Goal: Transaction & Acquisition: Purchase product/service

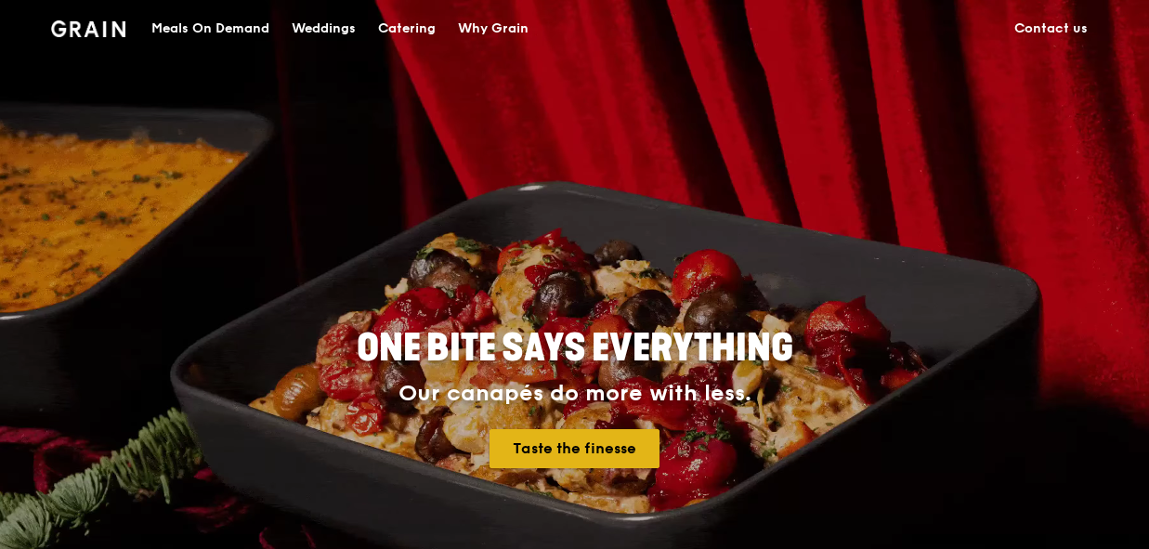
click at [565, 446] on link "Taste the finesse" at bounding box center [575, 448] width 170 height 39
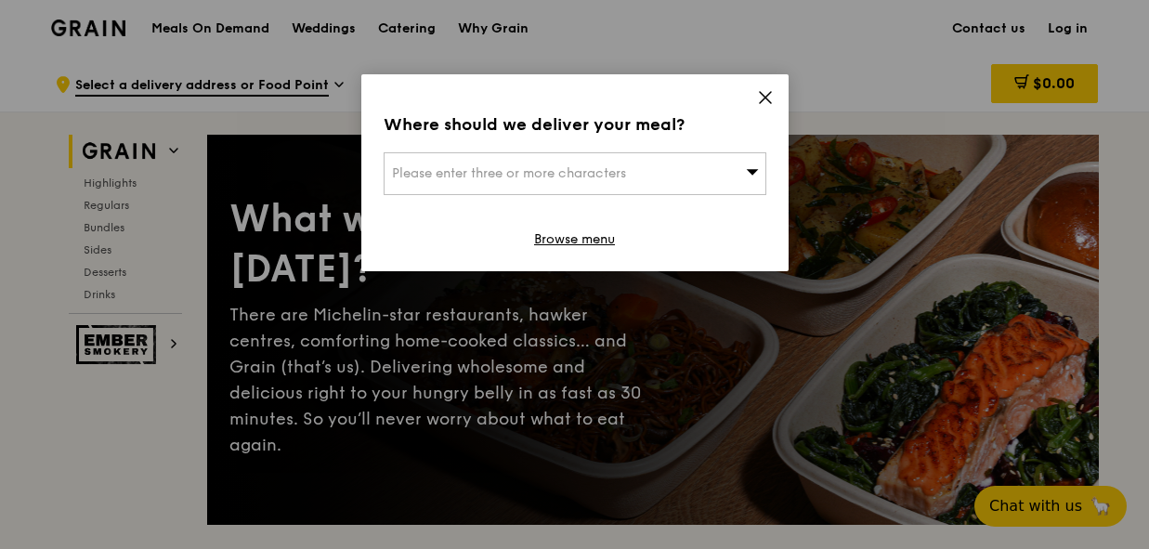
click at [525, 165] on span "Please enter three or more characters" at bounding box center [509, 173] width 234 height 16
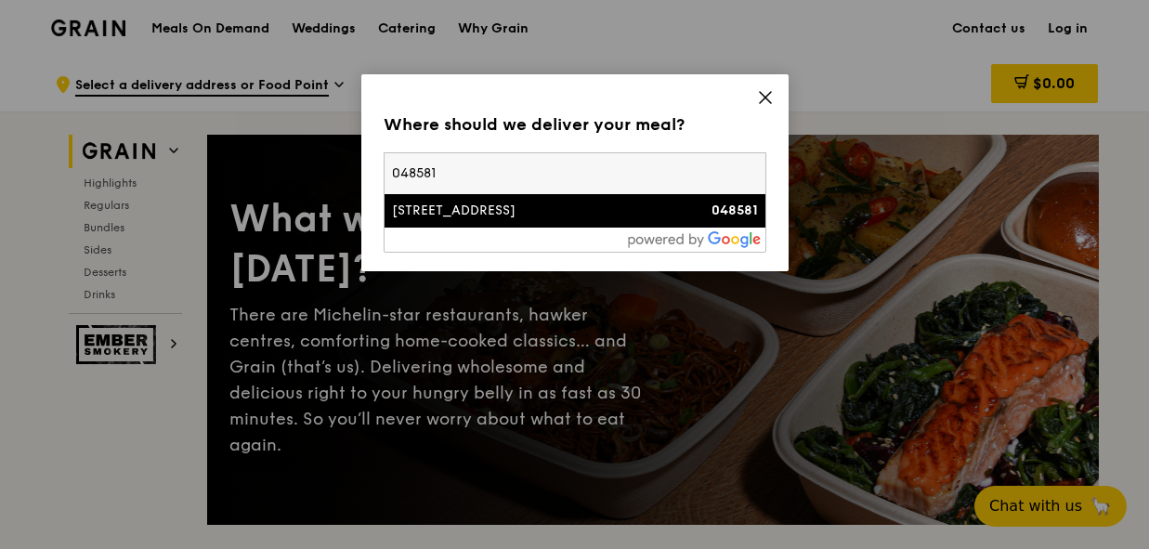
type input "048581"
click at [527, 216] on div "[STREET_ADDRESS]" at bounding box center [529, 211] width 275 height 19
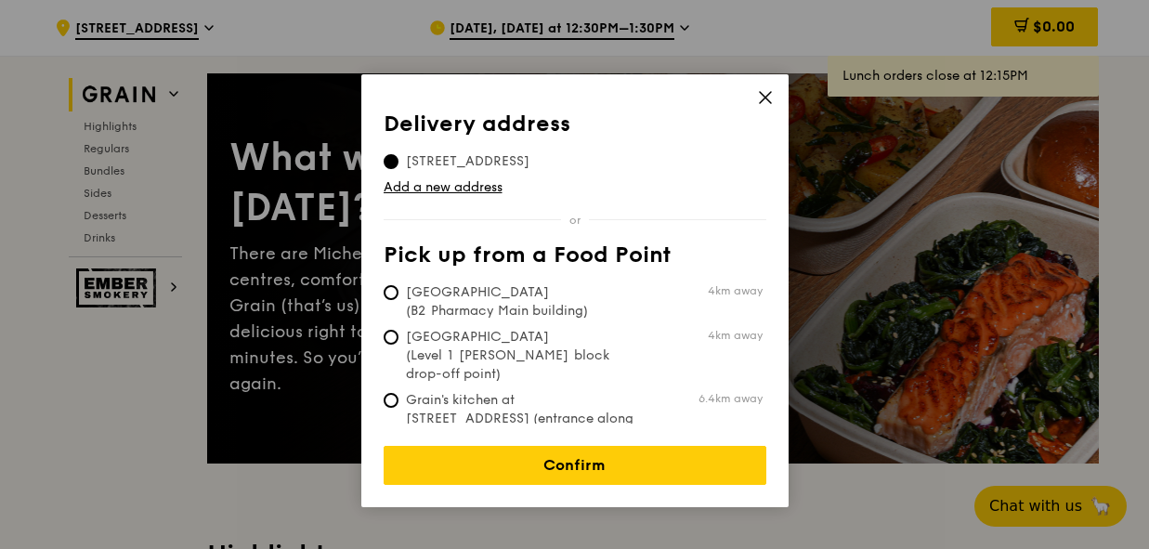
scroll to position [93, 0]
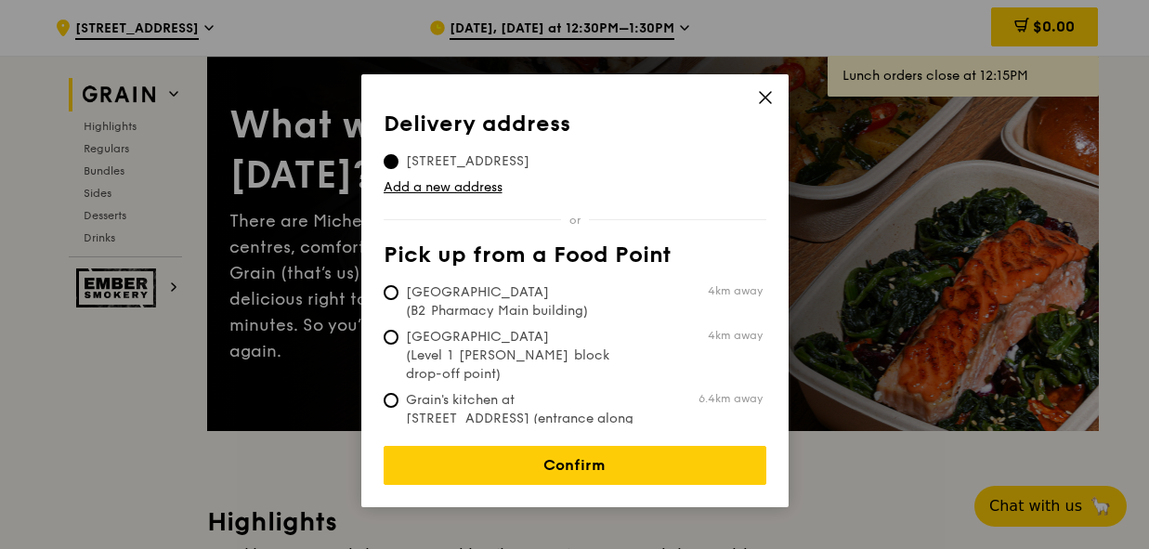
click at [771, 100] on icon at bounding box center [765, 97] width 17 height 17
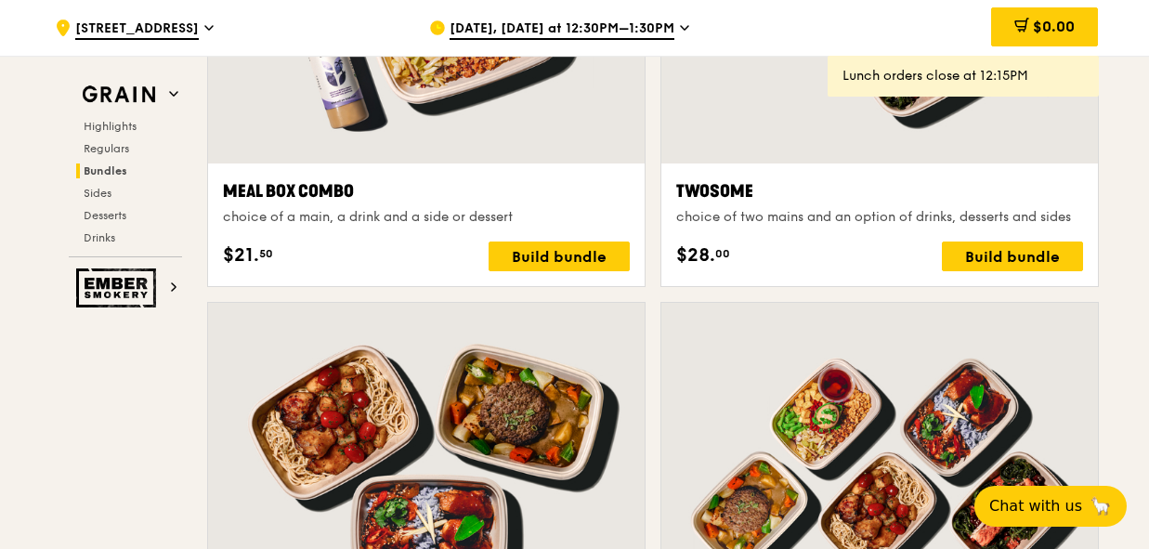
scroll to position [3159, 0]
